Goal: Feedback & Contribution: Submit feedback/report problem

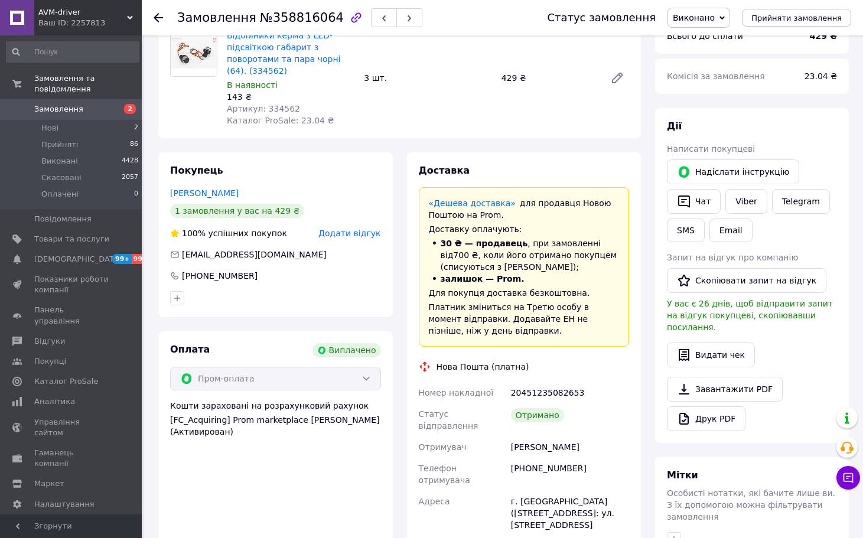
scroll to position [177, 0]
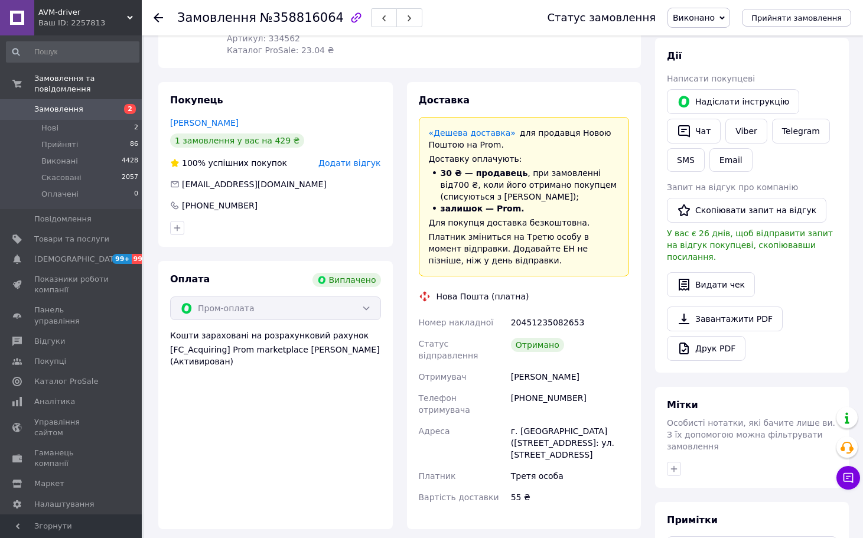
click at [569, 366] on div "[PERSON_NAME]" at bounding box center [570, 376] width 123 height 21
copy div "[PERSON_NAME]"
click at [730, 210] on button "Скопіювати запит на відгук" at bounding box center [747, 210] width 160 height 25
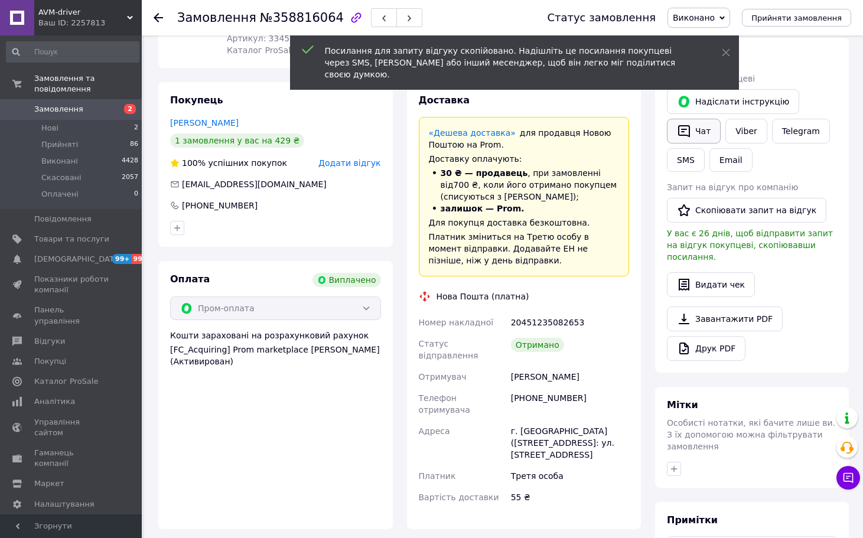
click at [683, 132] on icon "button" at bounding box center [684, 131] width 12 height 12
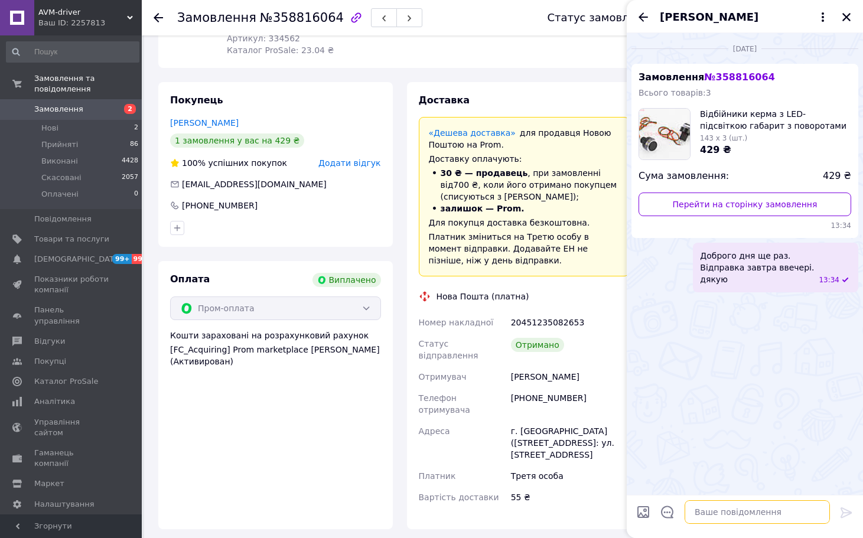
click at [730, 508] on textarea at bounding box center [757, 512] width 145 height 24
paste textarea "[PERSON_NAME], вітаю! Дякую, що обрали наш магазин та придбали товар! Ваш відгу…"
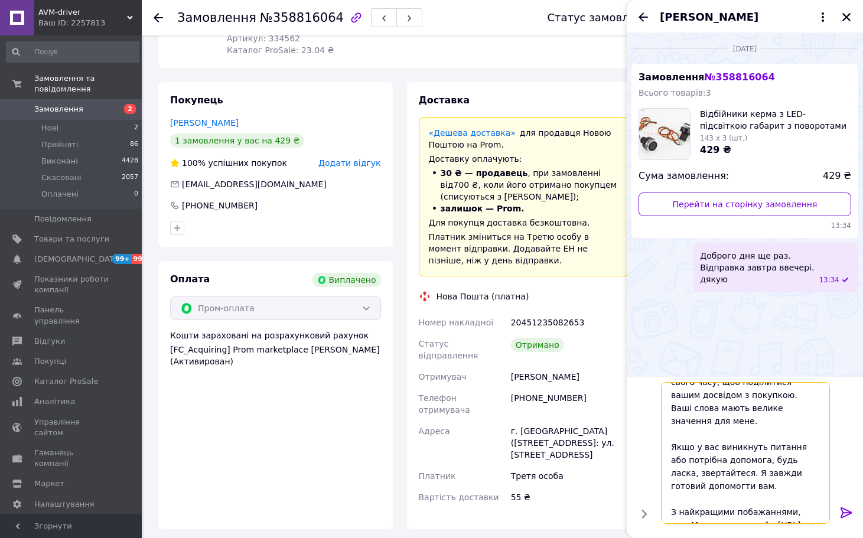
scroll to position [207, 0]
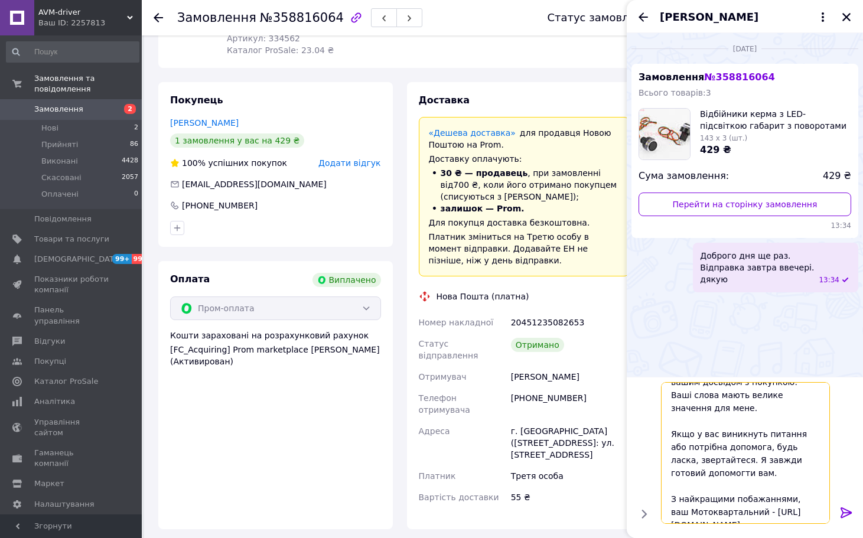
type textarea "[PERSON_NAME], вітаю! Дякую, що обрали наш магазин та придбали товар! Ваш відгу…"
click at [839, 515] on div at bounding box center [847, 515] width 24 height 28
click at [848, 517] on icon at bounding box center [847, 513] width 14 height 14
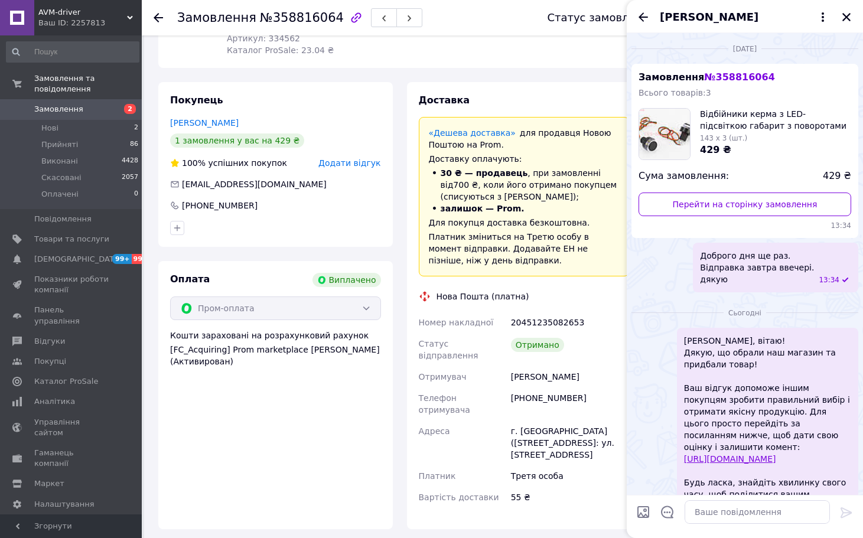
scroll to position [148, 0]
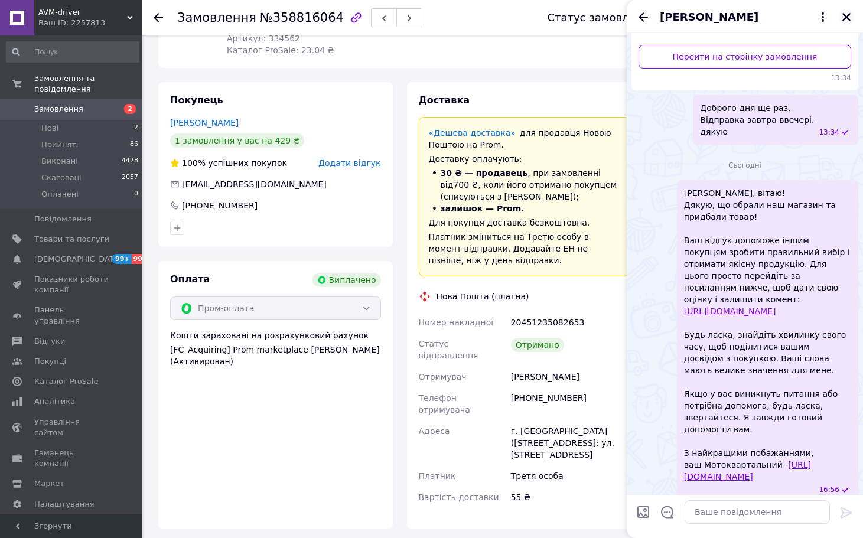
click at [844, 14] on icon "Закрити" at bounding box center [847, 17] width 8 height 8
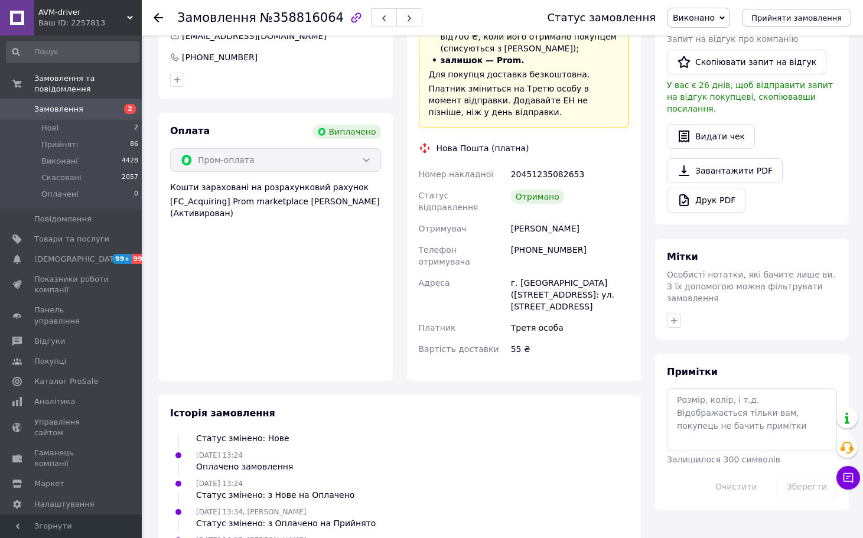
scroll to position [473, 0]
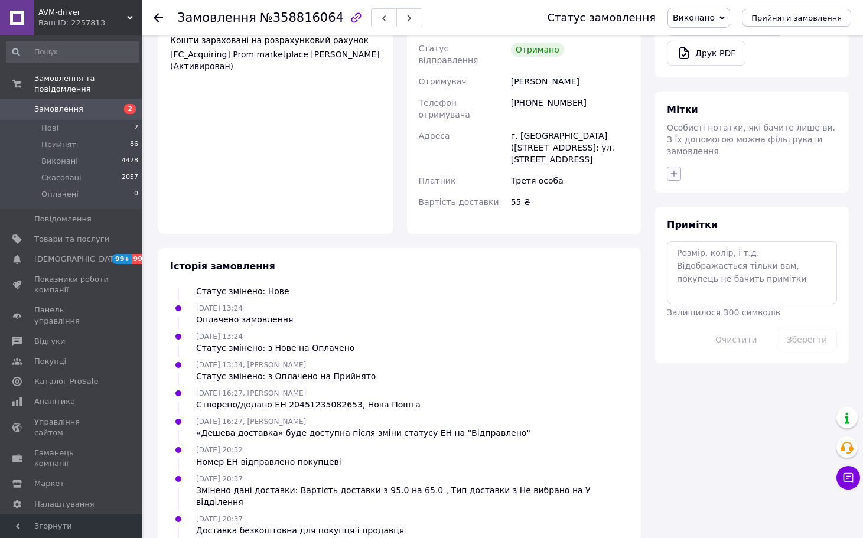
click at [674, 169] on icon "button" at bounding box center [673, 173] width 9 height 9
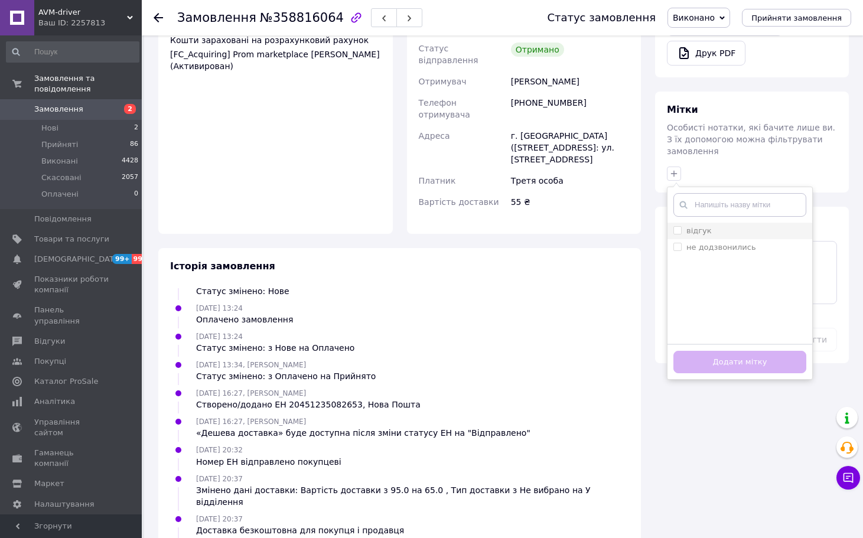
click at [701, 226] on label "відгук" at bounding box center [699, 230] width 25 height 9
checkbox input "true"
click at [716, 351] on button "Додати мітку" at bounding box center [740, 362] width 133 height 23
